Goal: Task Accomplishment & Management: Manage account settings

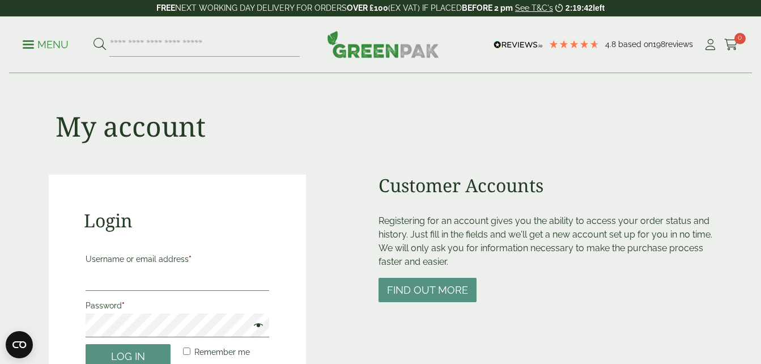
scroll to position [170, 0]
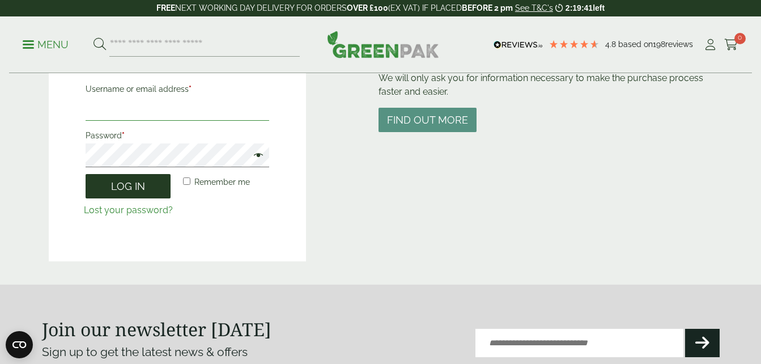
type input "**********"
click at [154, 179] on button "Log in" at bounding box center [128, 186] width 85 height 24
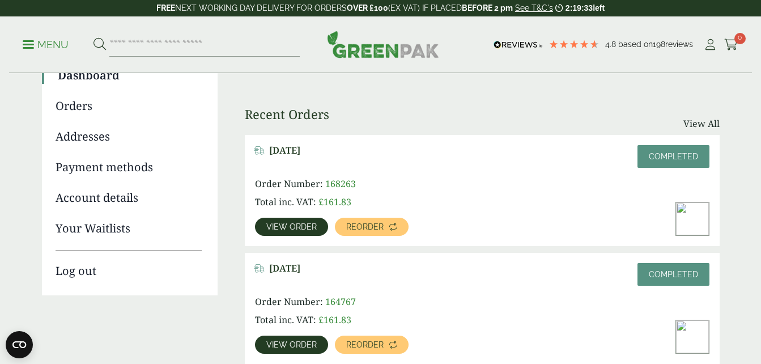
scroll to position [57, 0]
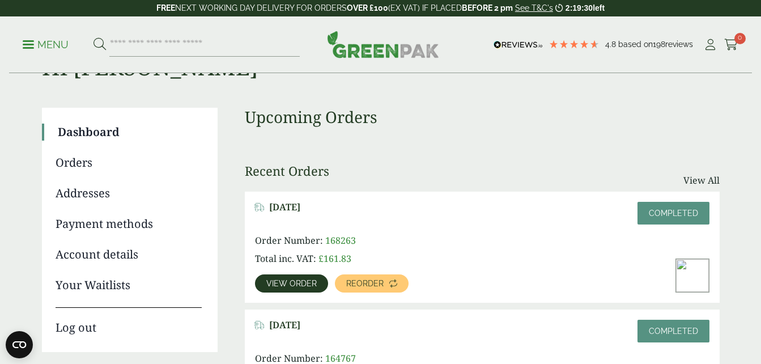
click at [84, 159] on link "Orders" at bounding box center [129, 162] width 146 height 17
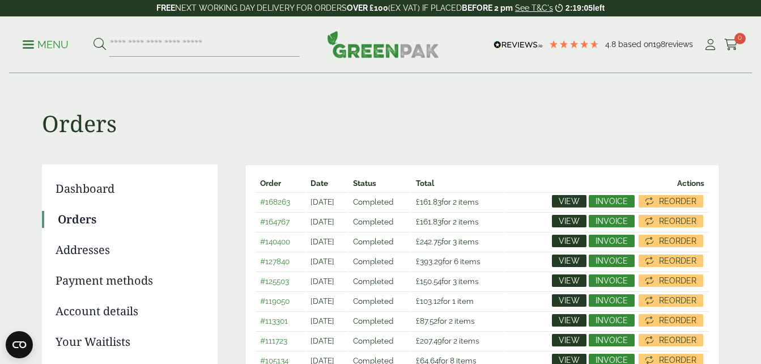
scroll to position [57, 0]
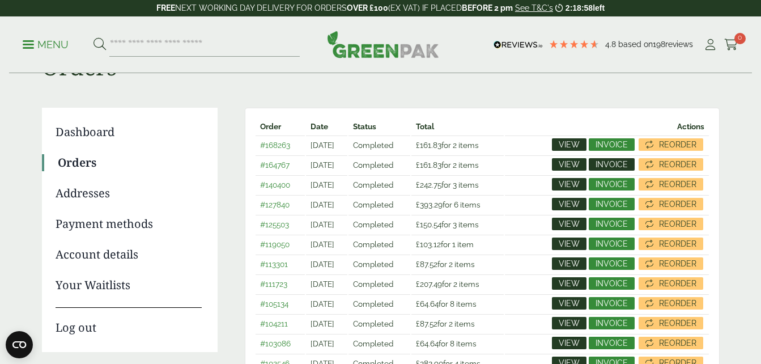
click at [601, 161] on span "Invoice" at bounding box center [612, 164] width 32 height 8
click at [398, 88] on div "Orders Dashboard Orders Addresses Payment methods Account details Your Waitlist…" at bounding box center [381, 258] width 678 height 482
